Goal: Entertainment & Leisure: Consume media (video, audio)

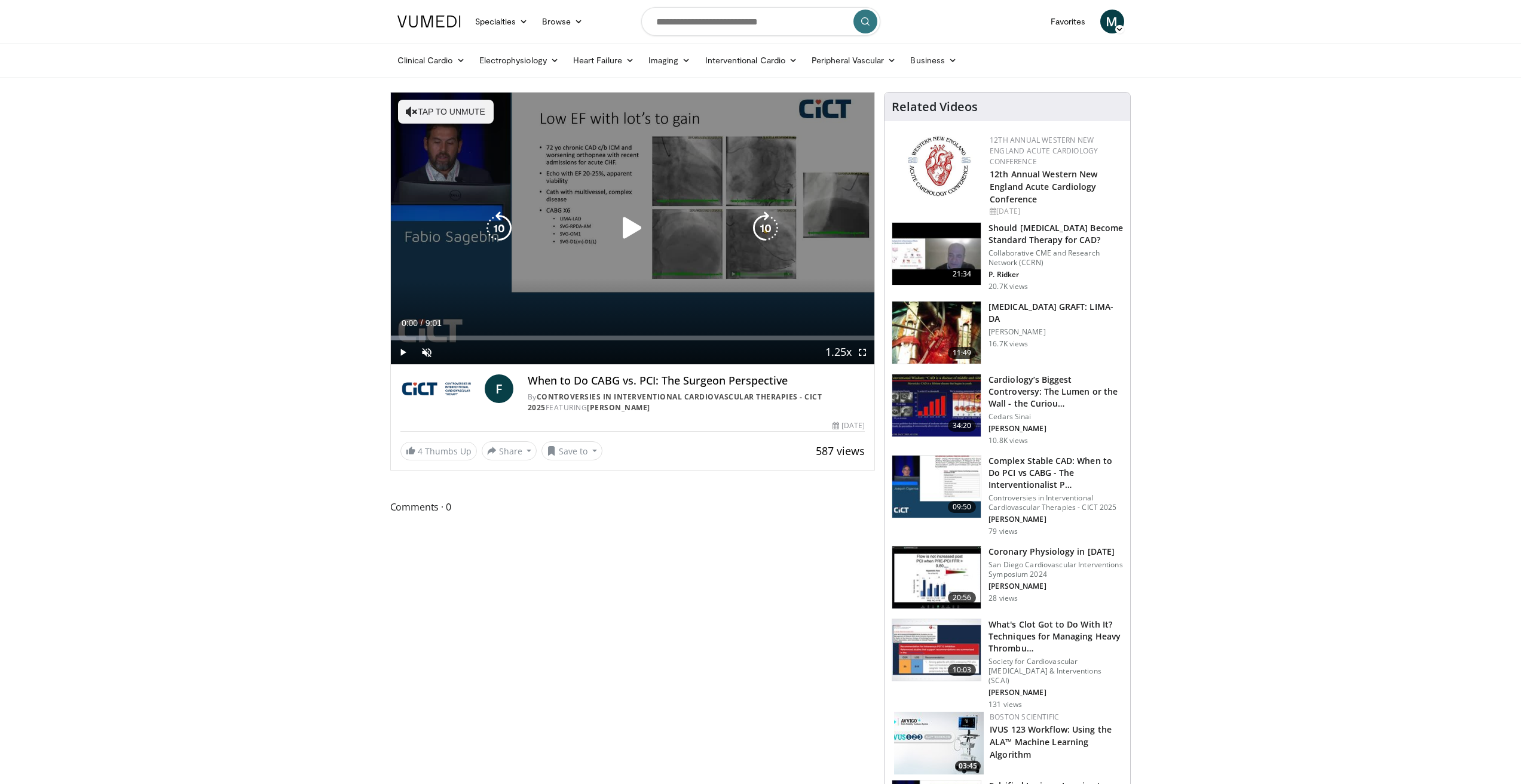
click at [630, 227] on icon "Video Player" at bounding box center [632, 228] width 33 height 33
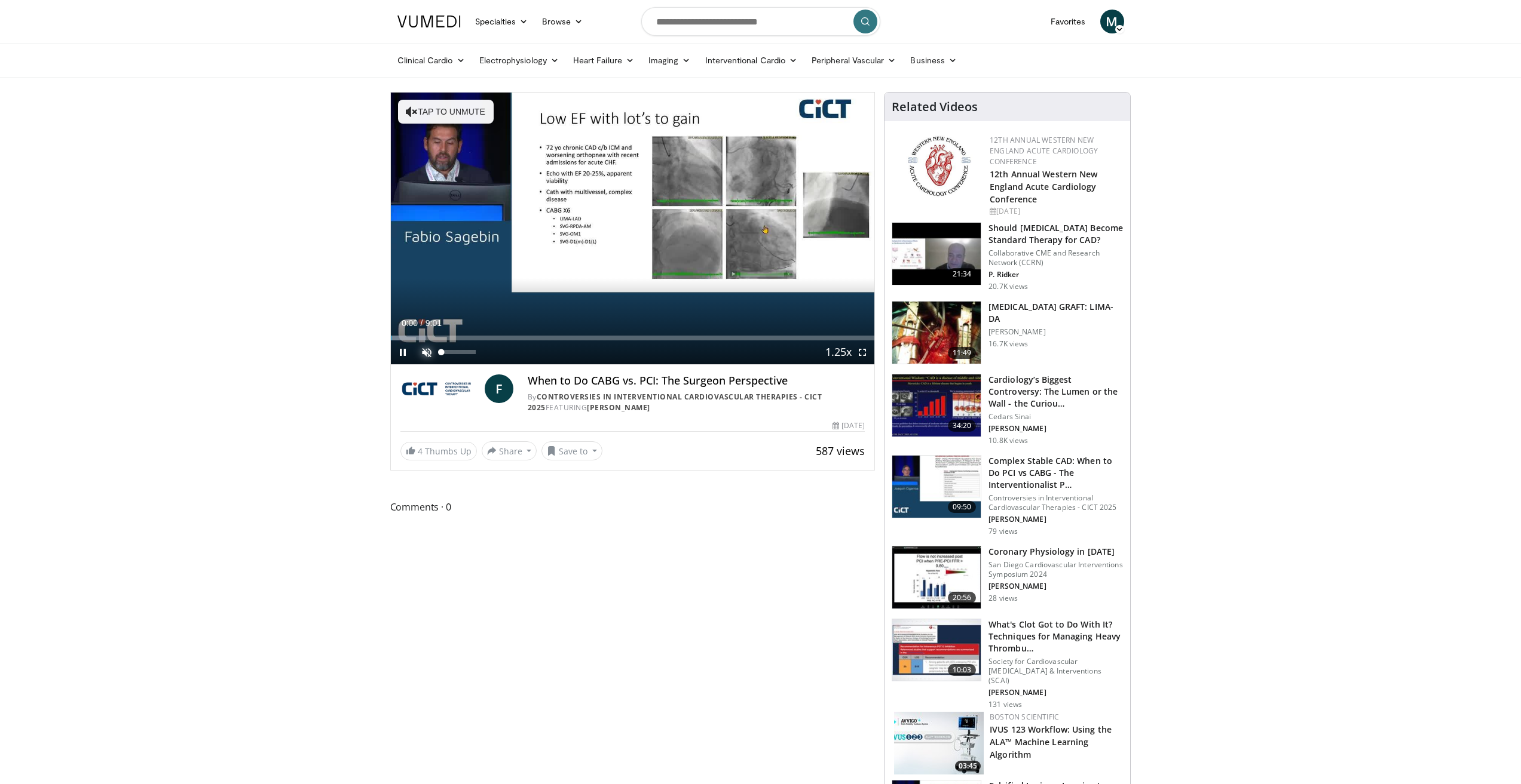
click at [425, 359] on span "Video Player" at bounding box center [427, 352] width 24 height 24
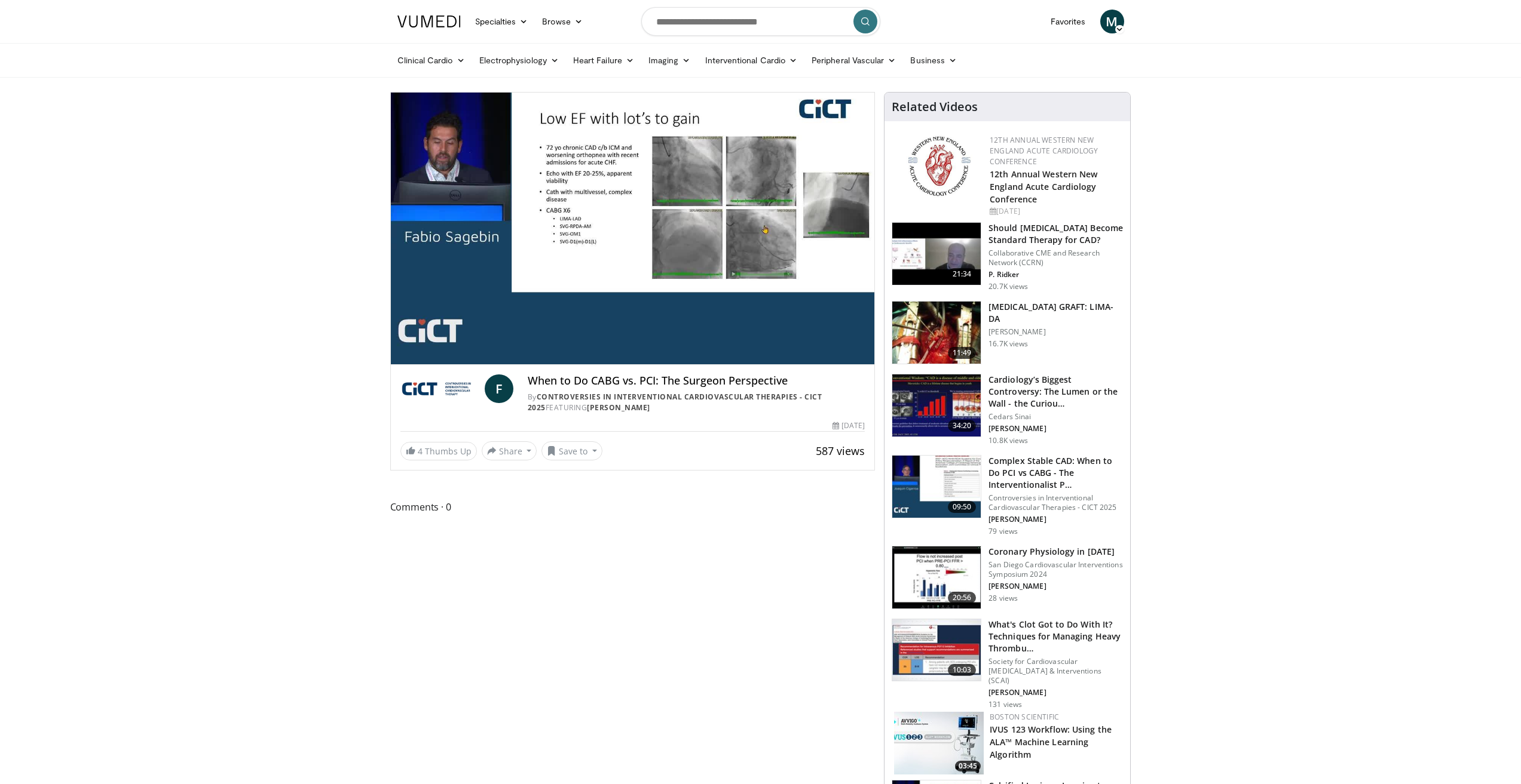
drag, startPoint x: 1408, startPoint y: 524, endPoint x: 1096, endPoint y: 452, distance: 320.2
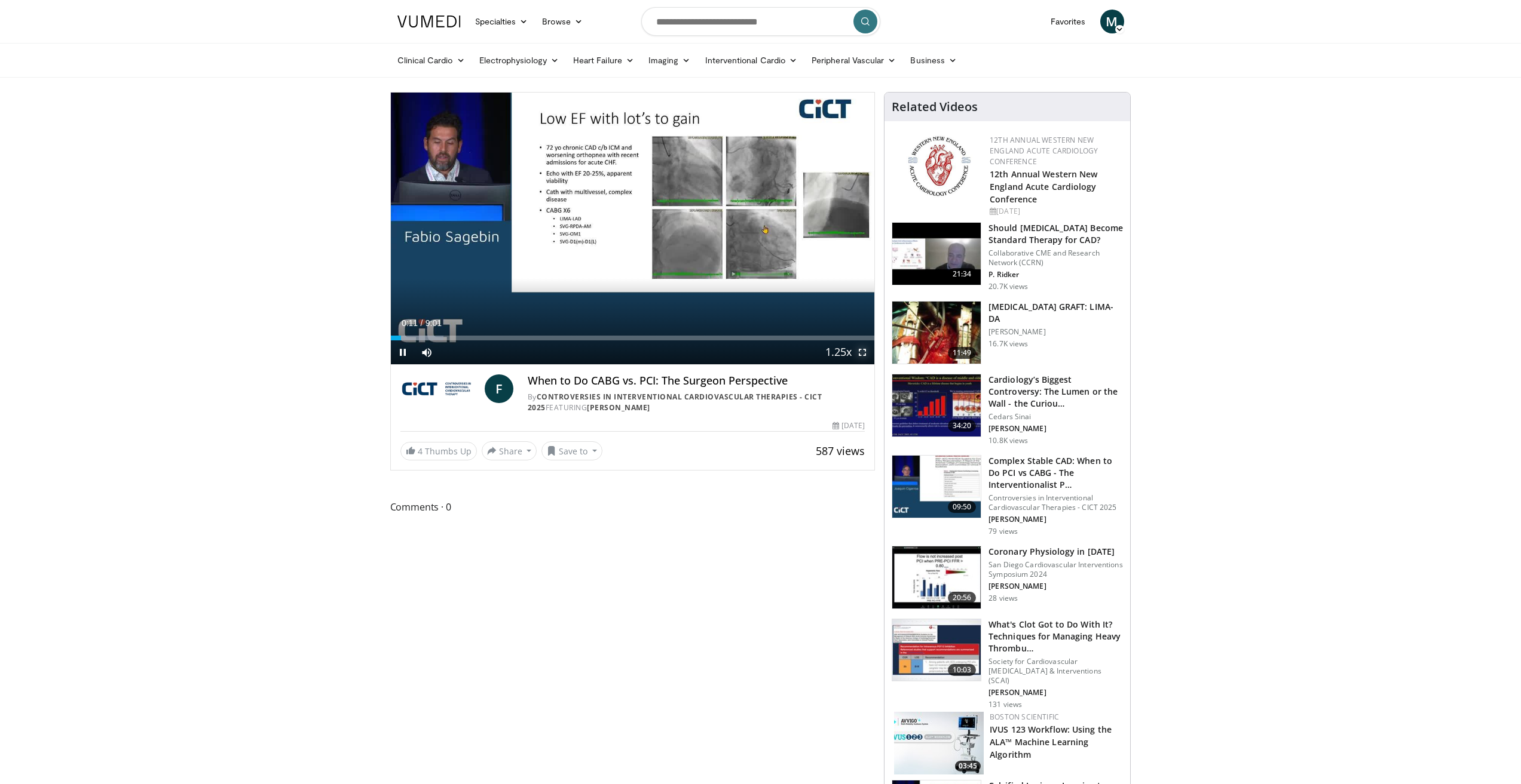
click at [858, 351] on span "Video Player" at bounding box center [862, 352] width 24 height 24
